Goal: Find specific page/section: Find specific page/section

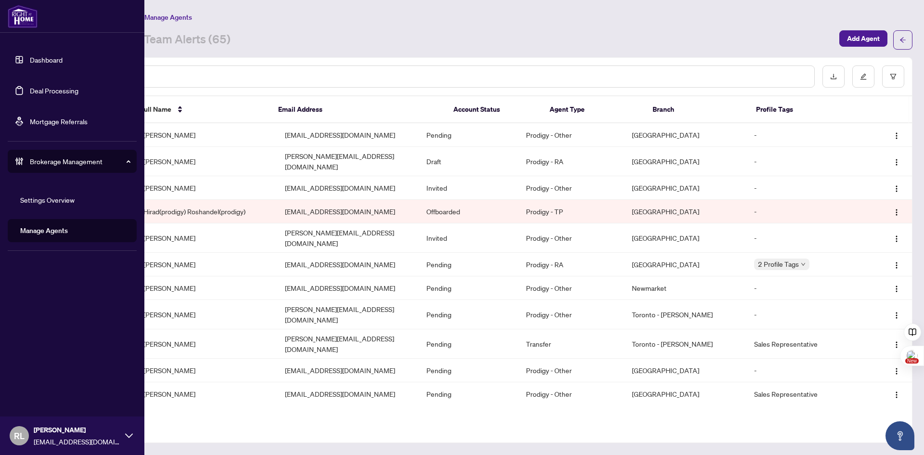
click at [32, 55] on link "Dashboard" at bounding box center [46, 59] width 33 height 9
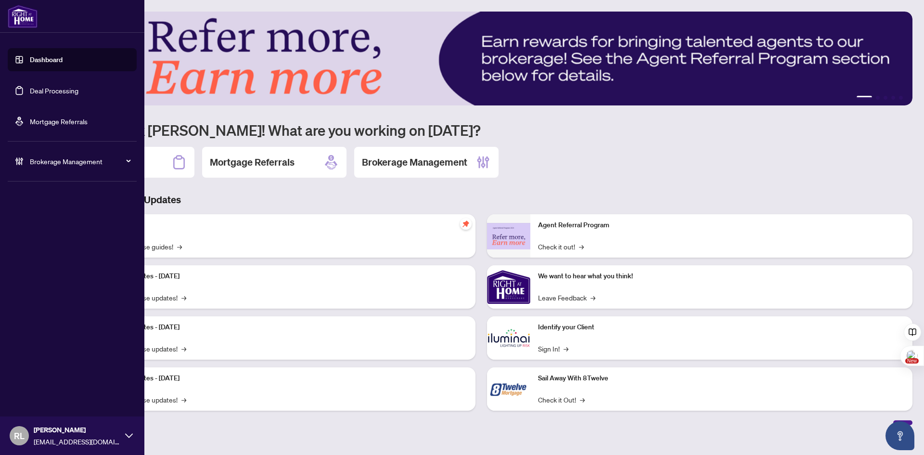
click at [128, 156] on span "Brokerage Management" at bounding box center [80, 161] width 100 height 11
click at [52, 197] on link "Settings Overview" at bounding box center [47, 199] width 54 height 9
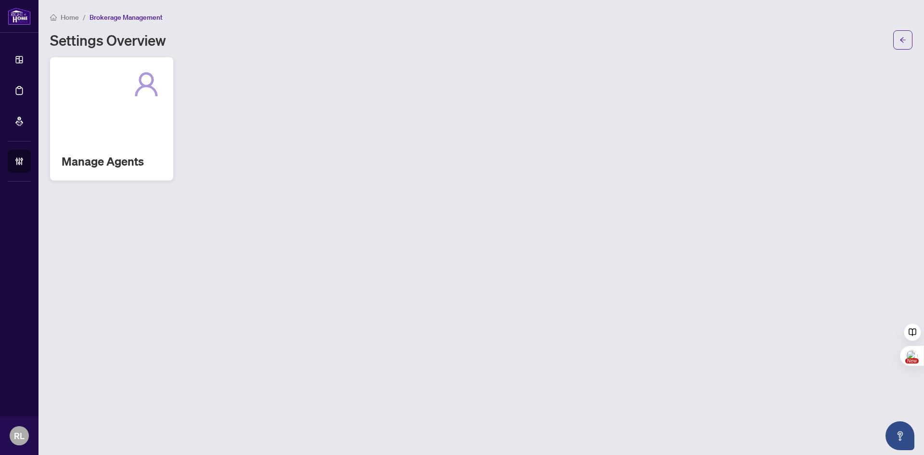
click at [151, 110] on div "Manage Agents" at bounding box center [111, 118] width 123 height 123
